Goal: Navigation & Orientation: Find specific page/section

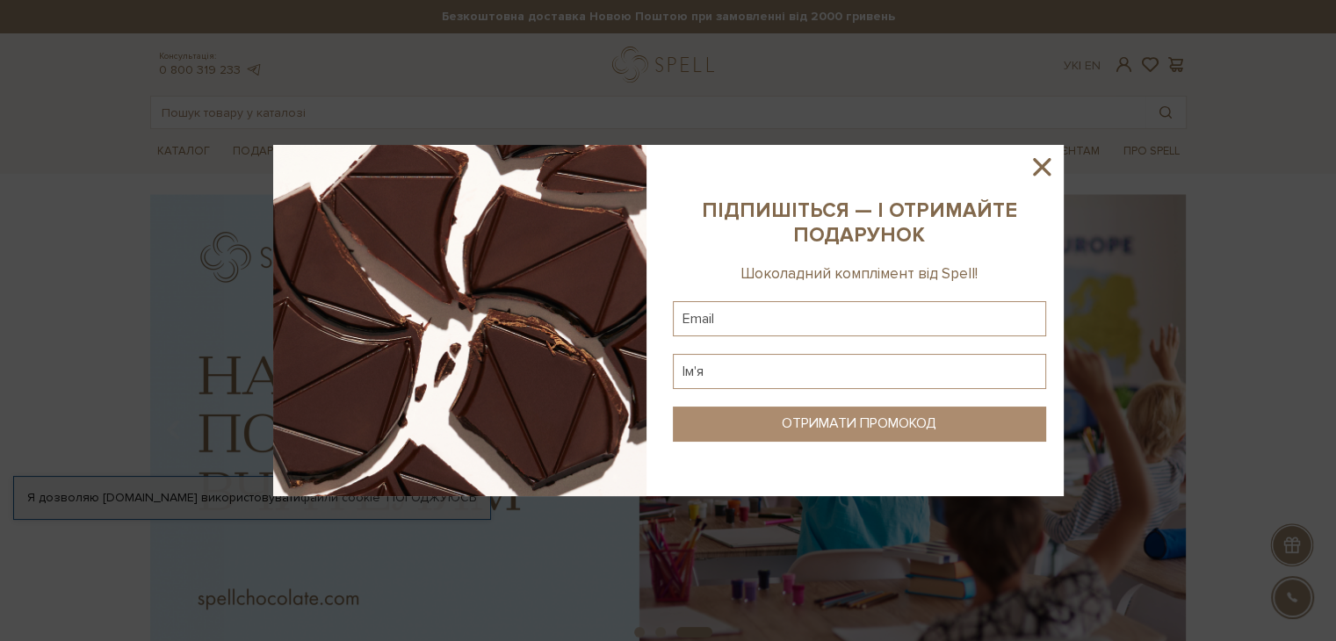
click at [1032, 148] on sys-column-static at bounding box center [859, 320] width 408 height 351
click at [1040, 174] on icon at bounding box center [1041, 167] width 30 height 30
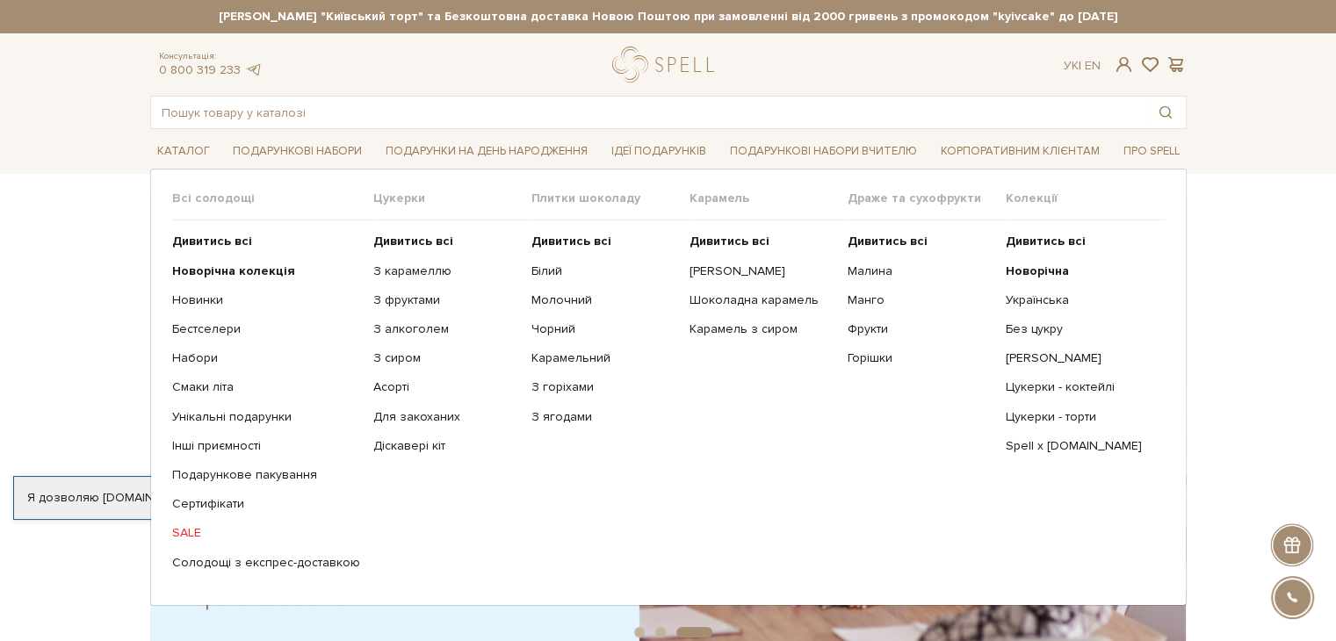
click at [183, 136] on li "Каталог Всі солодощі Дивитись всі Новинки" at bounding box center [183, 151] width 67 height 41
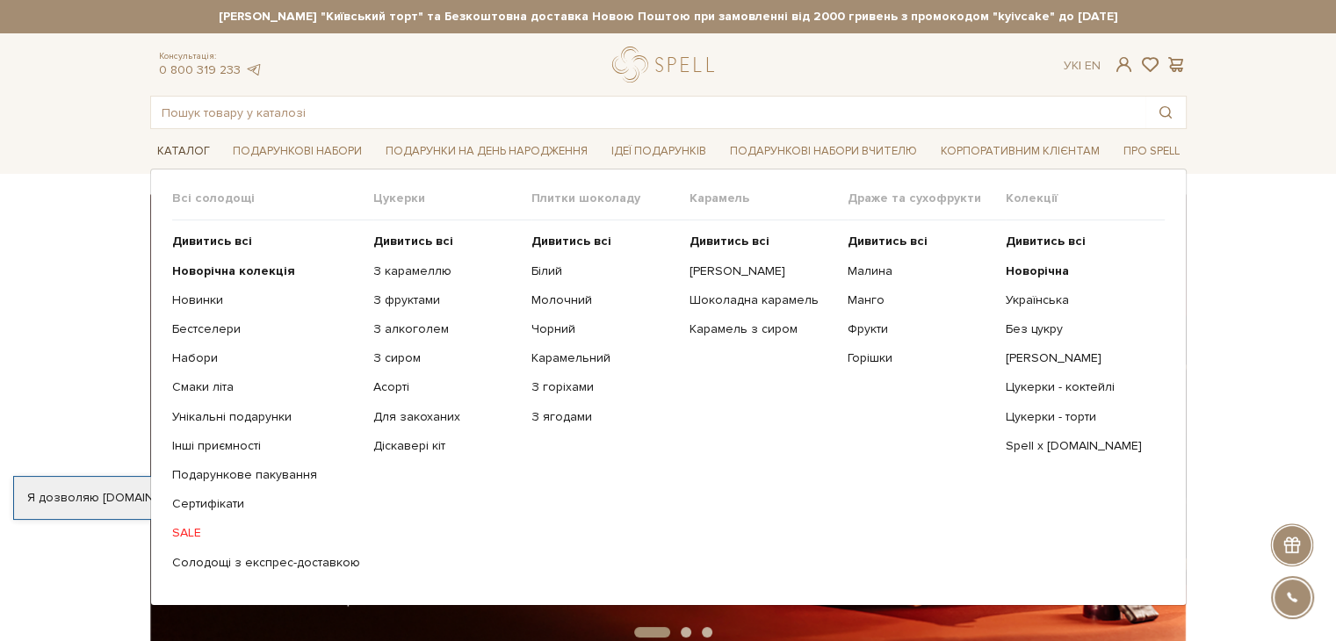
click at [185, 155] on link "Каталог" at bounding box center [183, 151] width 67 height 27
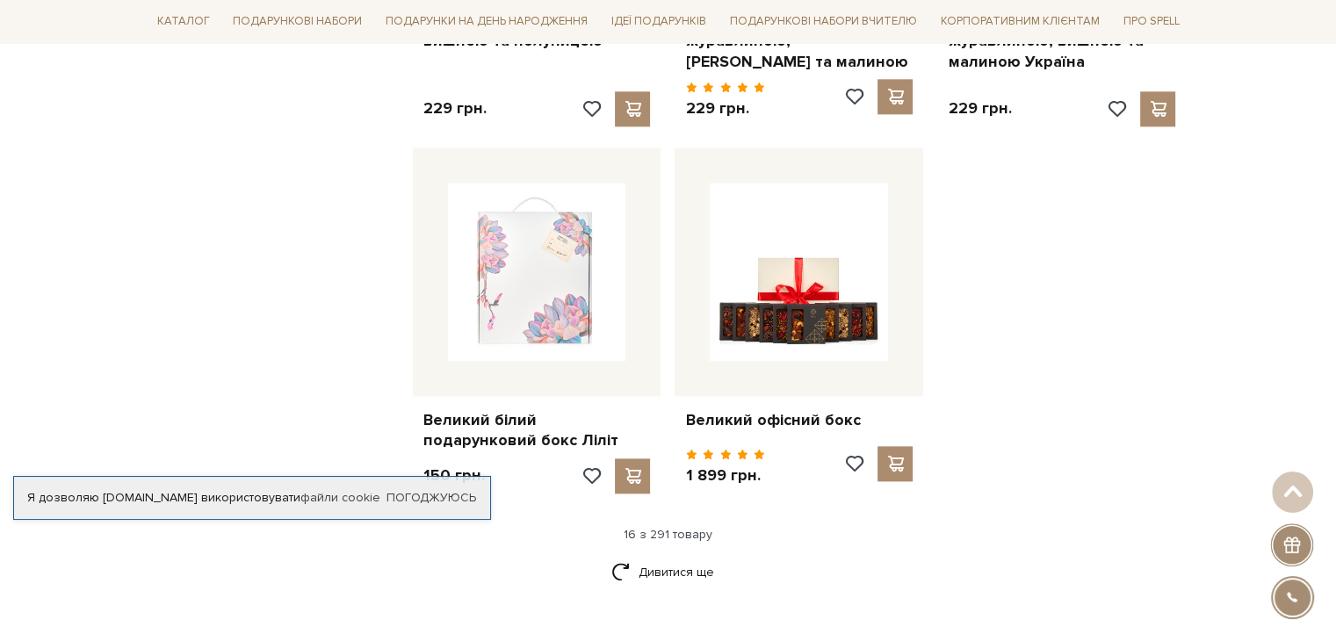
scroll to position [2371, 0]
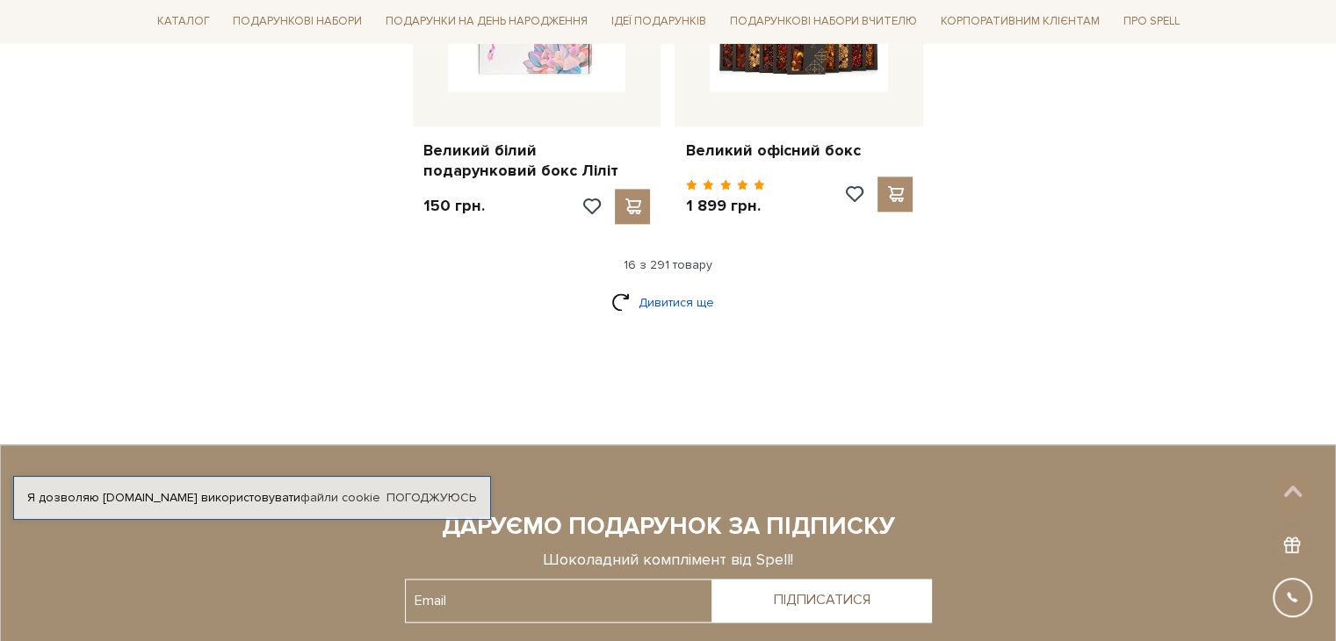
click at [646, 287] on link "Дивитися ще" at bounding box center [668, 302] width 114 height 31
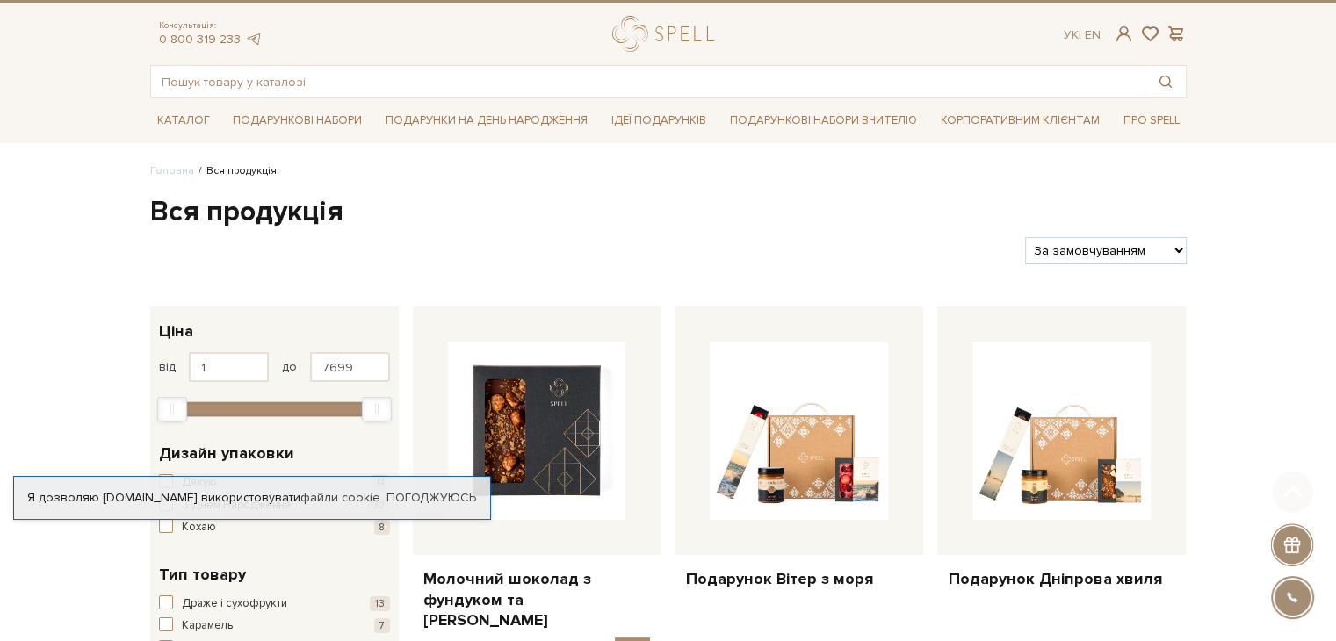
scroll to position [0, 0]
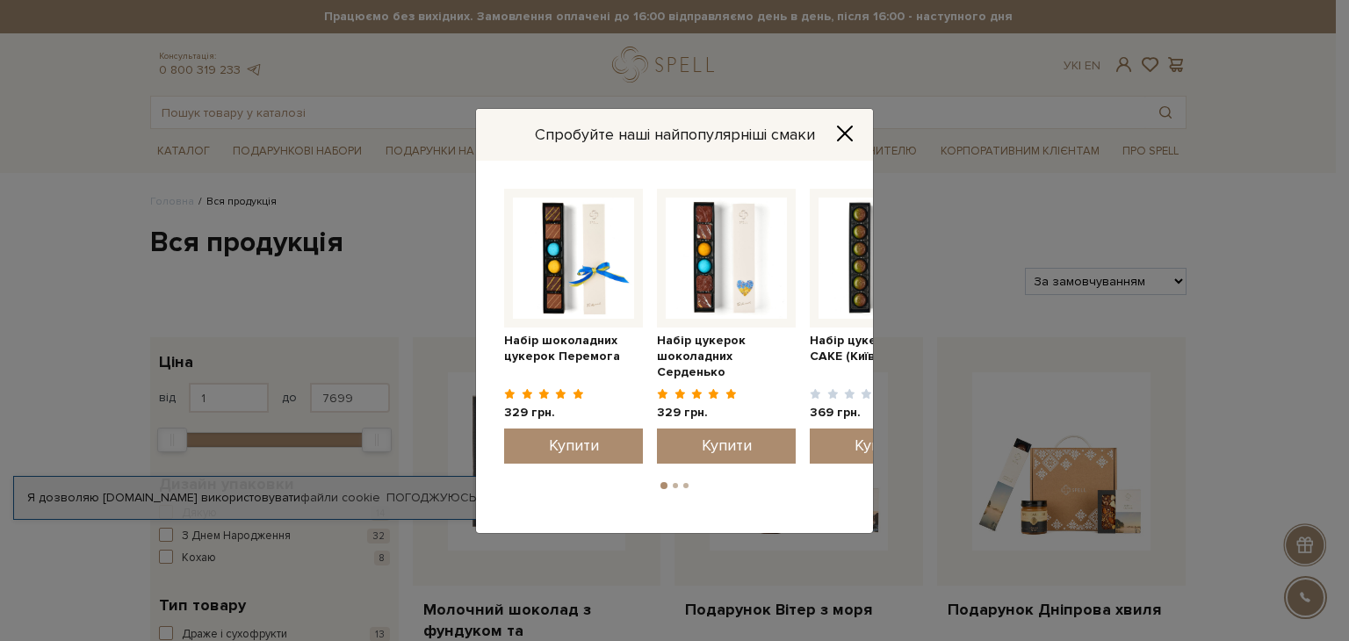
click at [843, 124] on button "Close" at bounding box center [845, 133] width 28 height 19
